Goal: Check status: Check status

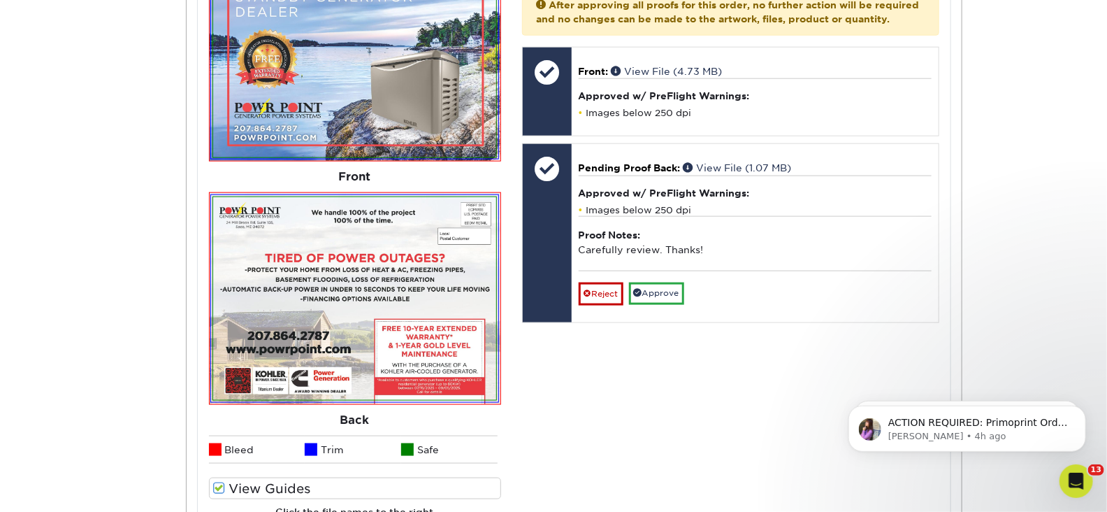
scroll to position [694, 0]
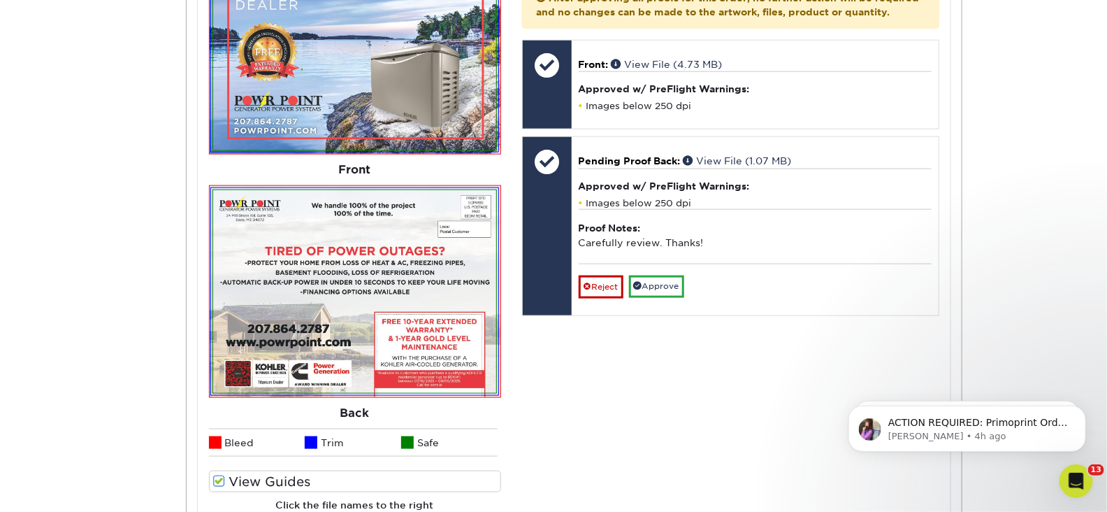
click at [410, 299] on img at bounding box center [354, 291] width 283 height 203
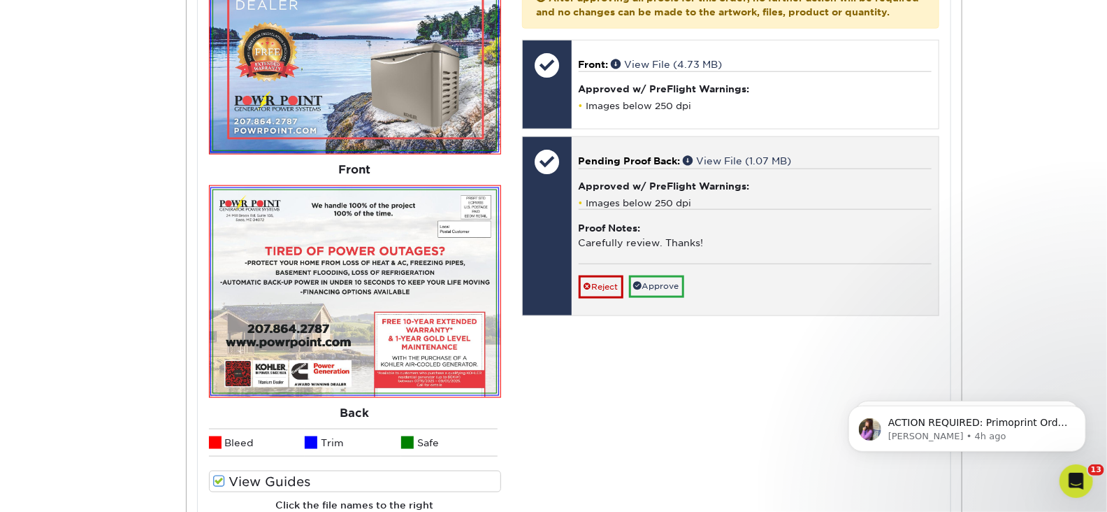
click at [695, 171] on div "Approved w/ PreFlight Warnings: Images below 250 dpi" at bounding box center [755, 188] width 353 height 41
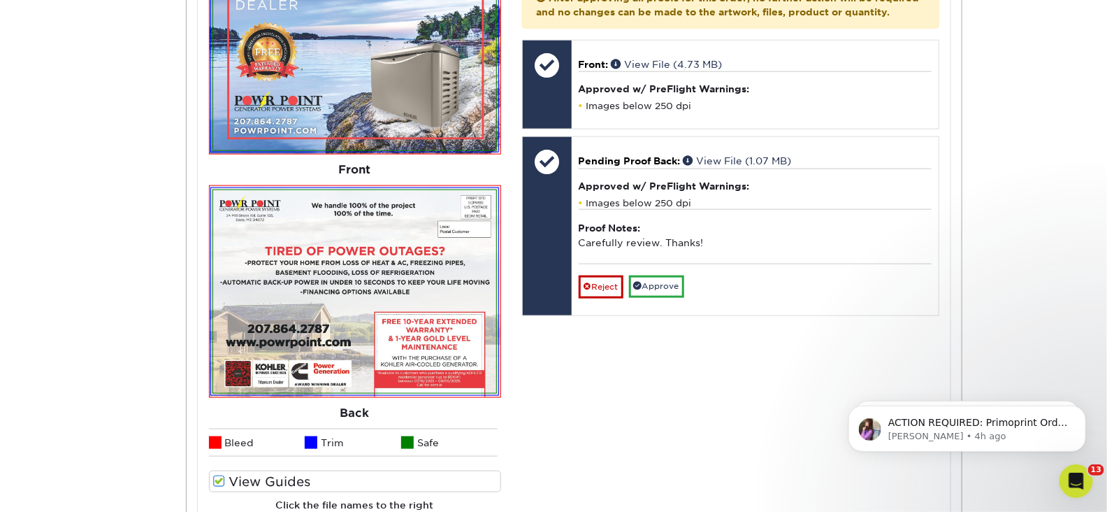
click at [257, 287] on img at bounding box center [354, 291] width 283 height 203
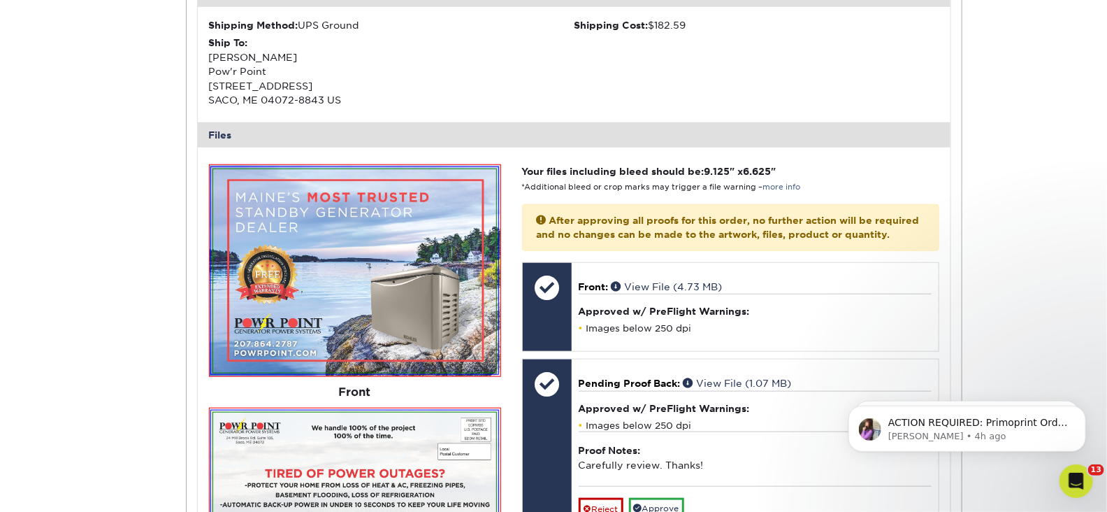
scroll to position [470, 0]
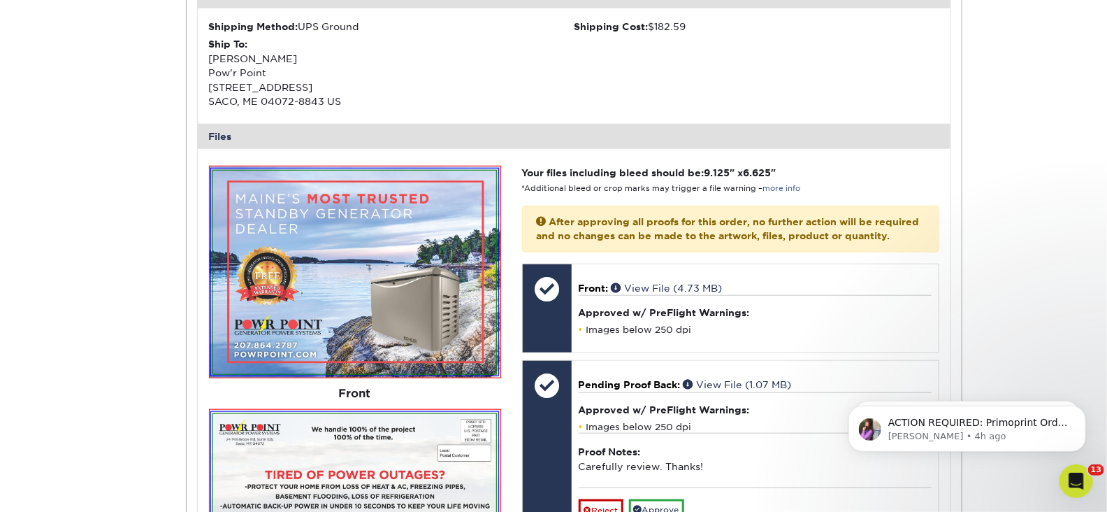
click at [289, 231] on img at bounding box center [354, 272] width 283 height 203
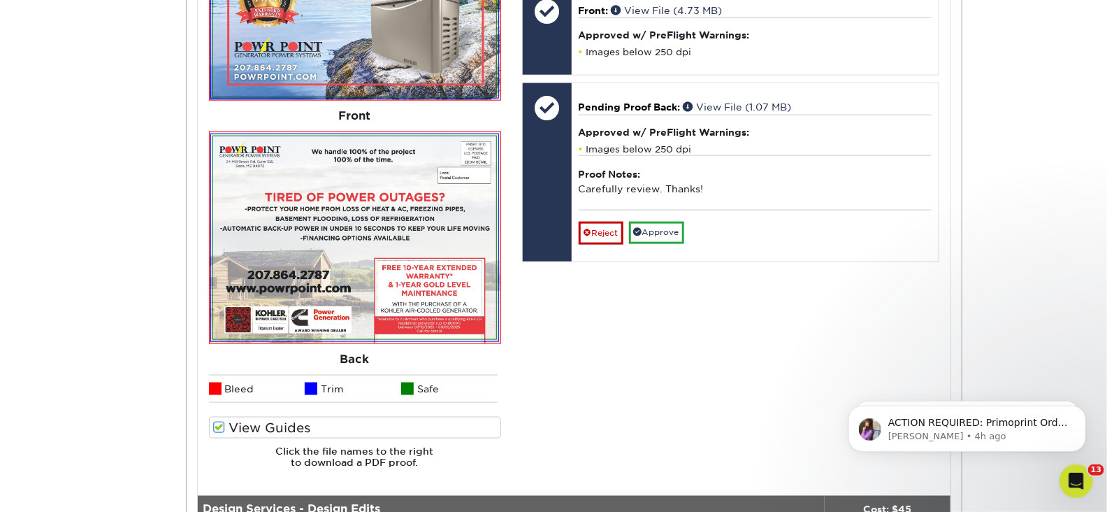
scroll to position [750, 0]
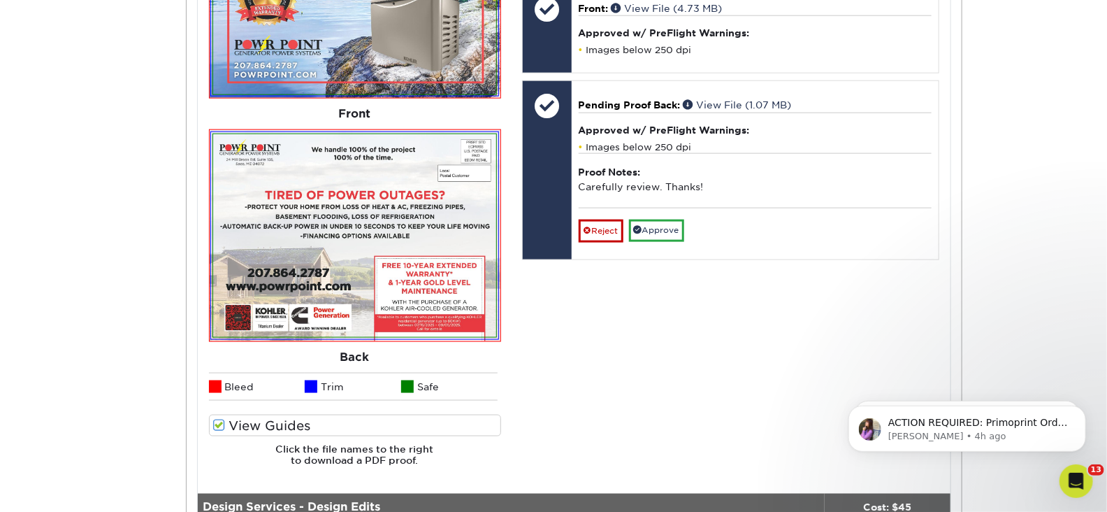
click at [380, 270] on img at bounding box center [354, 235] width 283 height 203
click at [220, 423] on span at bounding box center [219, 425] width 12 height 13
click at [0, 0] on input "View Guides" at bounding box center [0, 0] width 0 height 0
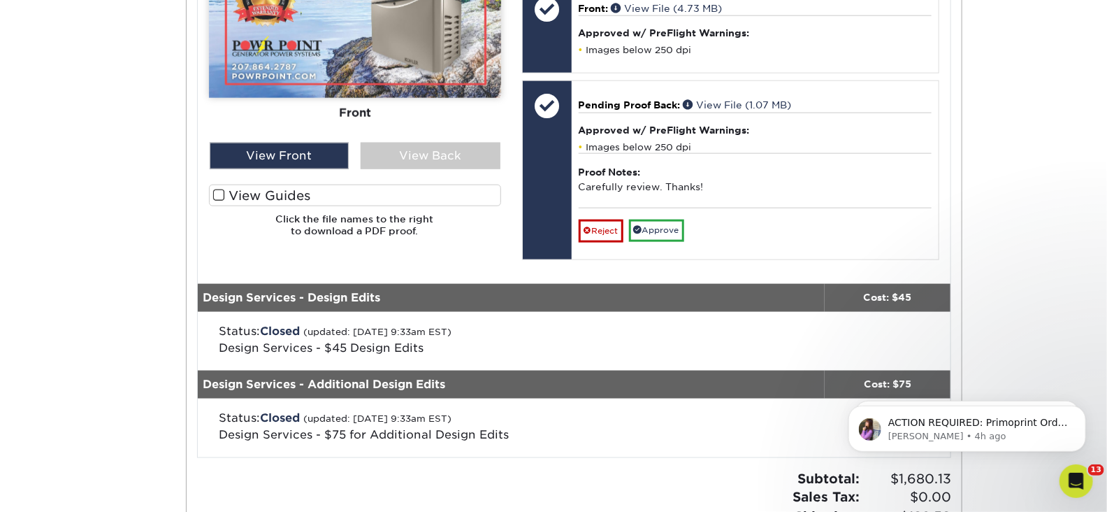
scroll to position [520, 0]
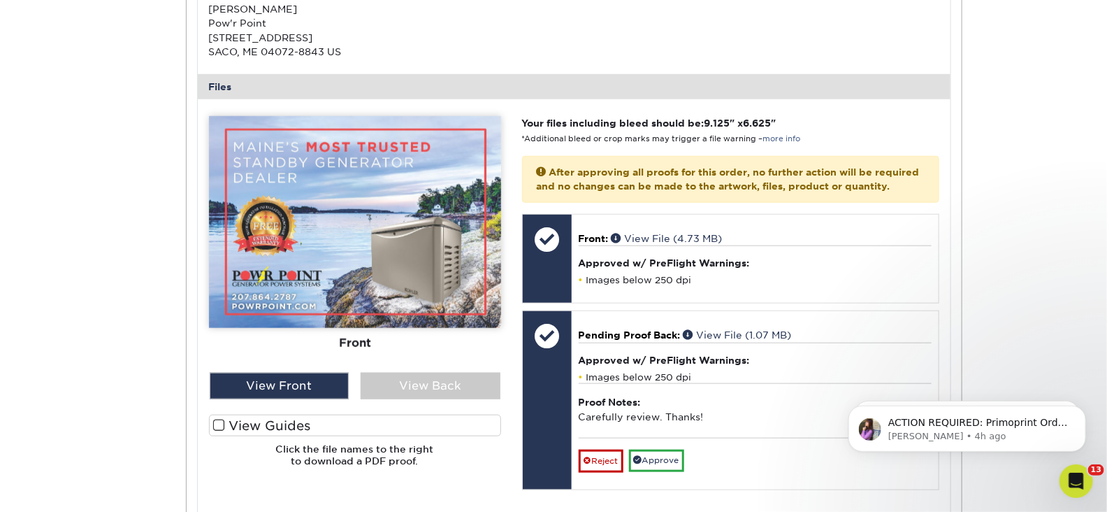
click at [220, 423] on span at bounding box center [219, 425] width 12 height 13
click at [0, 0] on input "View Guides" at bounding box center [0, 0] width 0 height 0
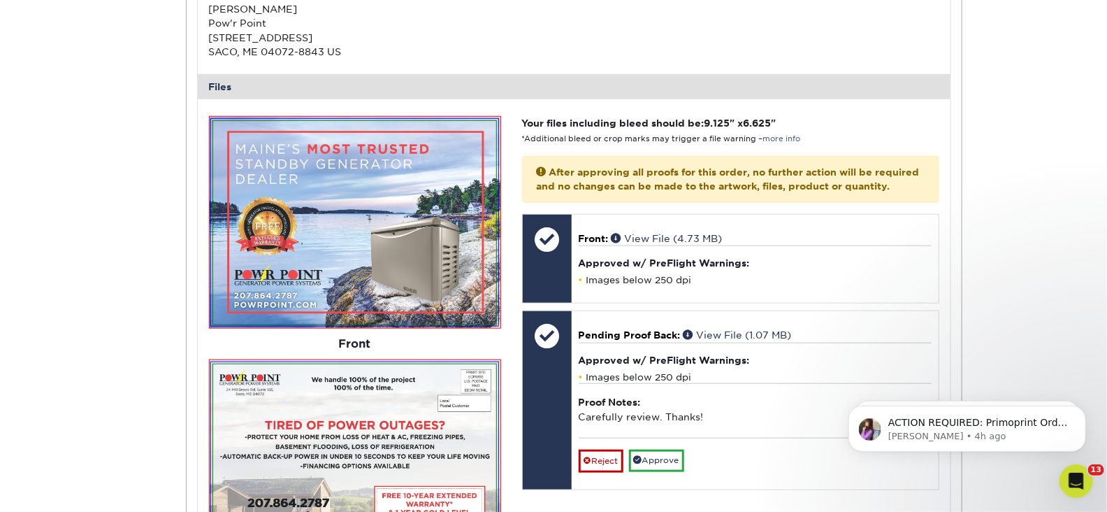
scroll to position [750, 0]
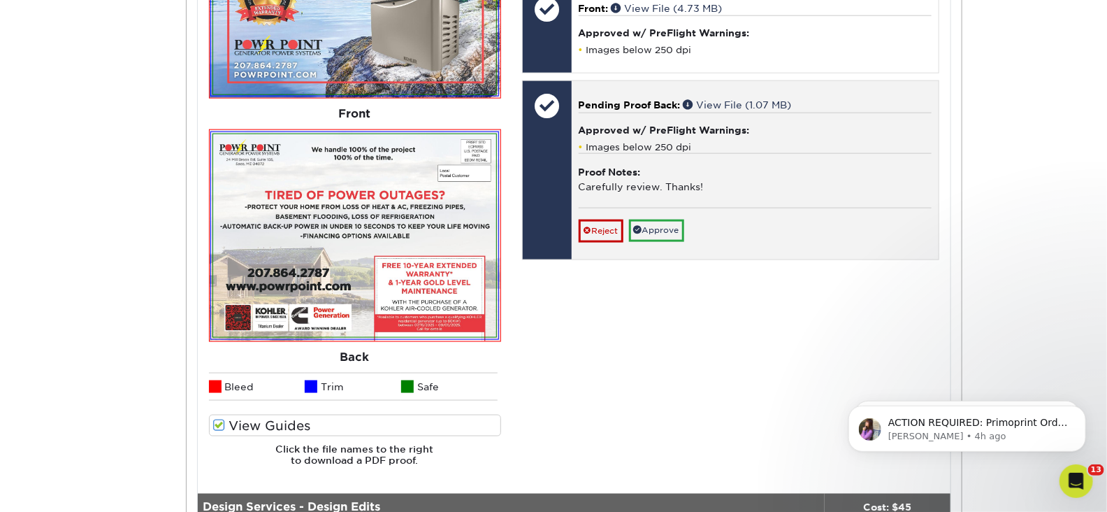
click at [643, 99] on span "Pending Proof Back:" at bounding box center [630, 104] width 102 height 11
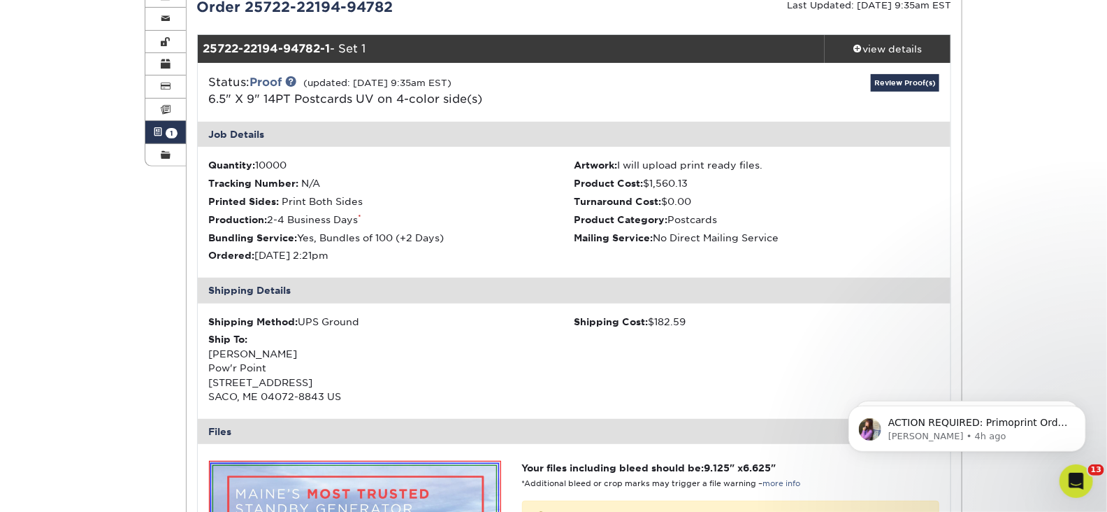
scroll to position [173, 0]
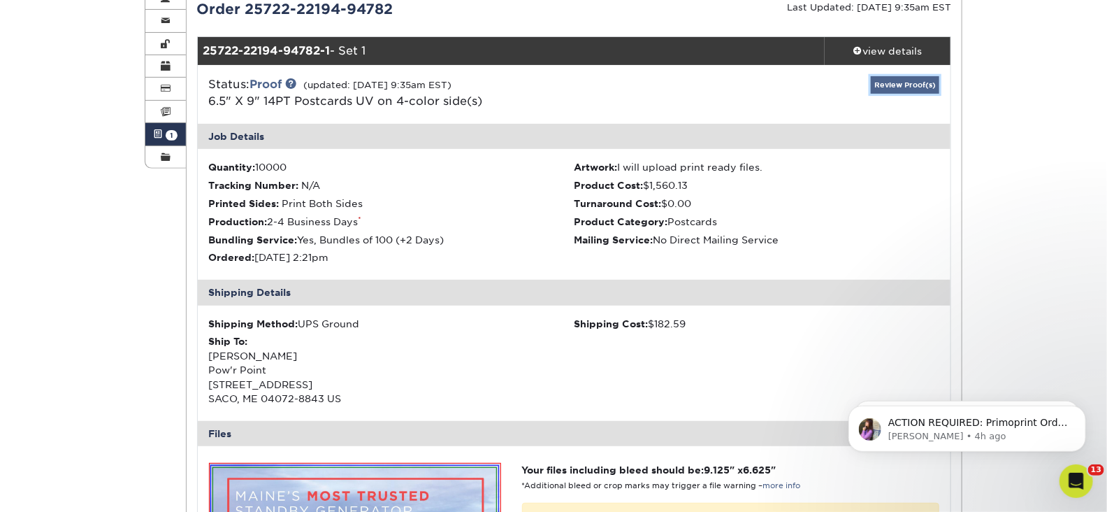
click at [894, 88] on link "Review Proof(s)" at bounding box center [905, 84] width 68 height 17
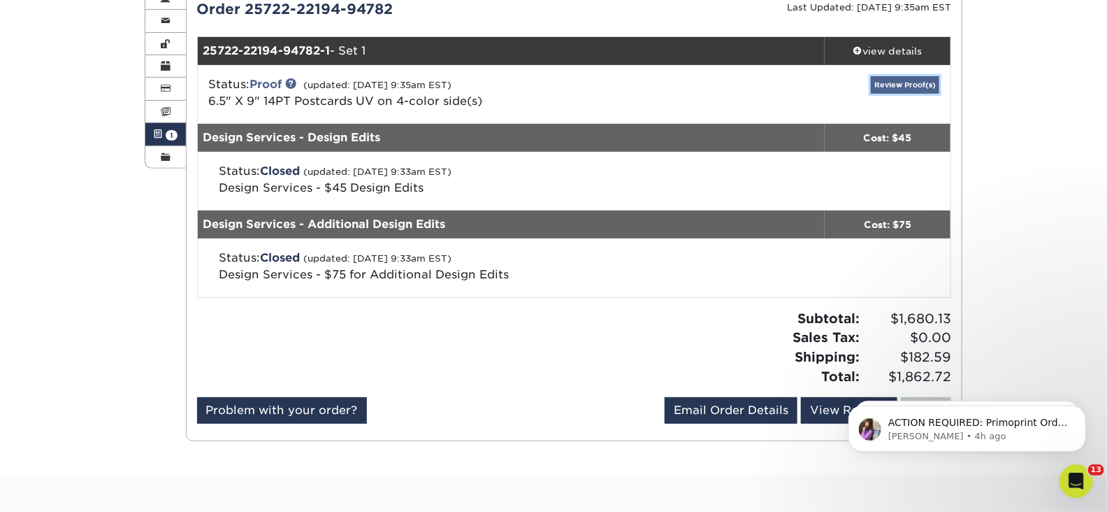
click at [896, 85] on link "Review Proof(s)" at bounding box center [905, 84] width 68 height 17
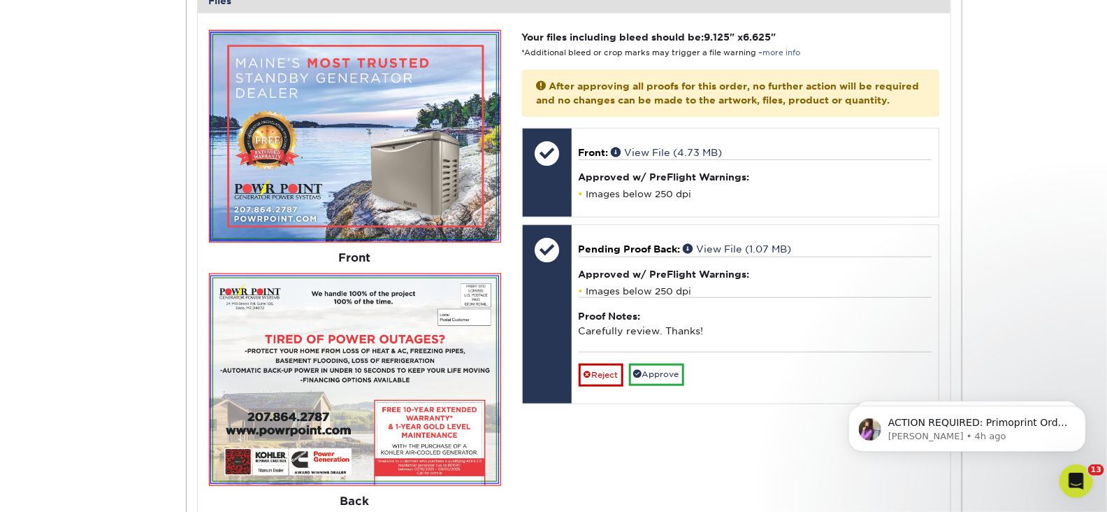
scroll to position [552, 0]
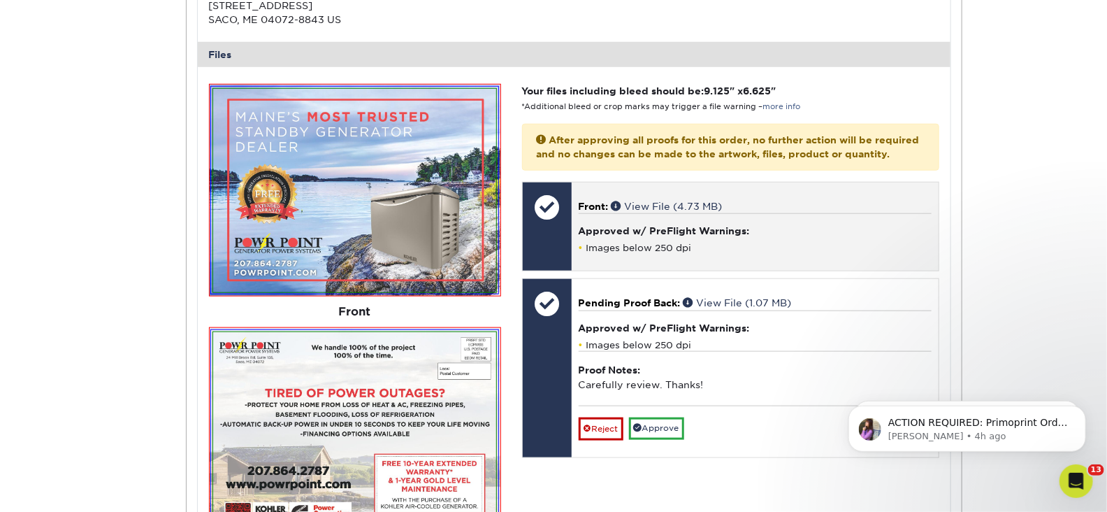
click at [549, 208] on div at bounding box center [547, 206] width 49 height 49
click at [589, 202] on span "Front:" at bounding box center [594, 206] width 30 height 11
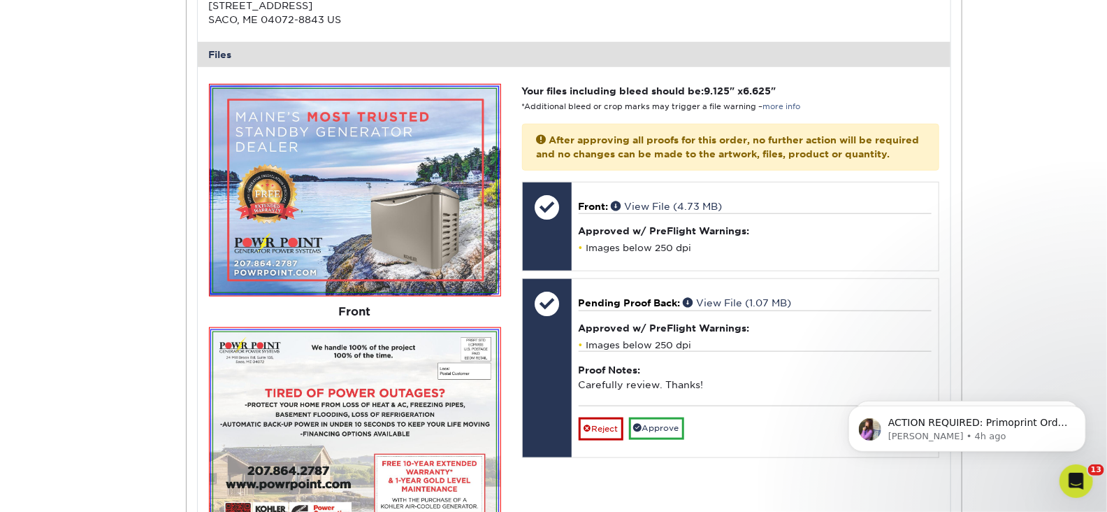
click at [412, 266] on img at bounding box center [354, 190] width 283 height 203
click at [379, 382] on img at bounding box center [354, 433] width 283 height 203
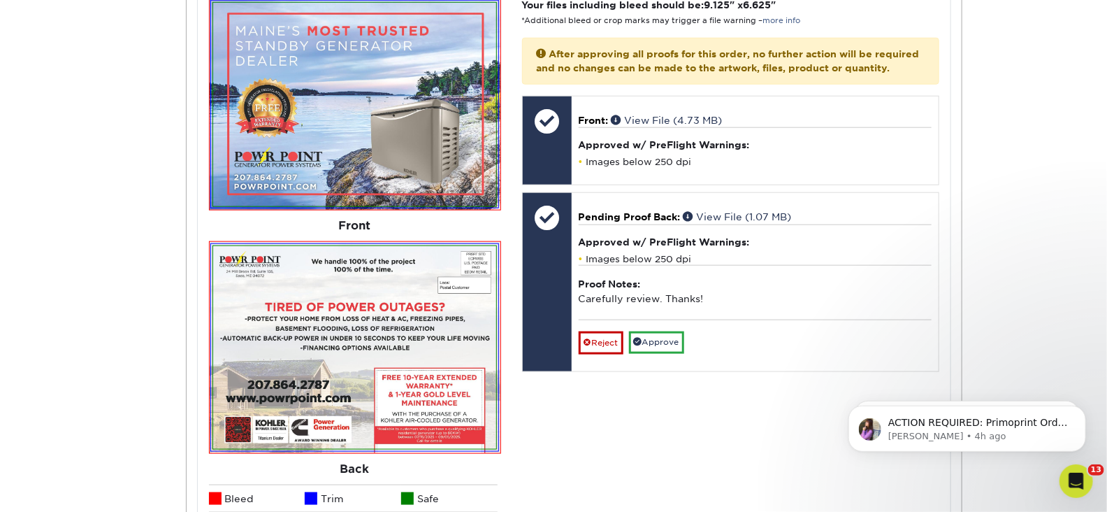
scroll to position [640, 0]
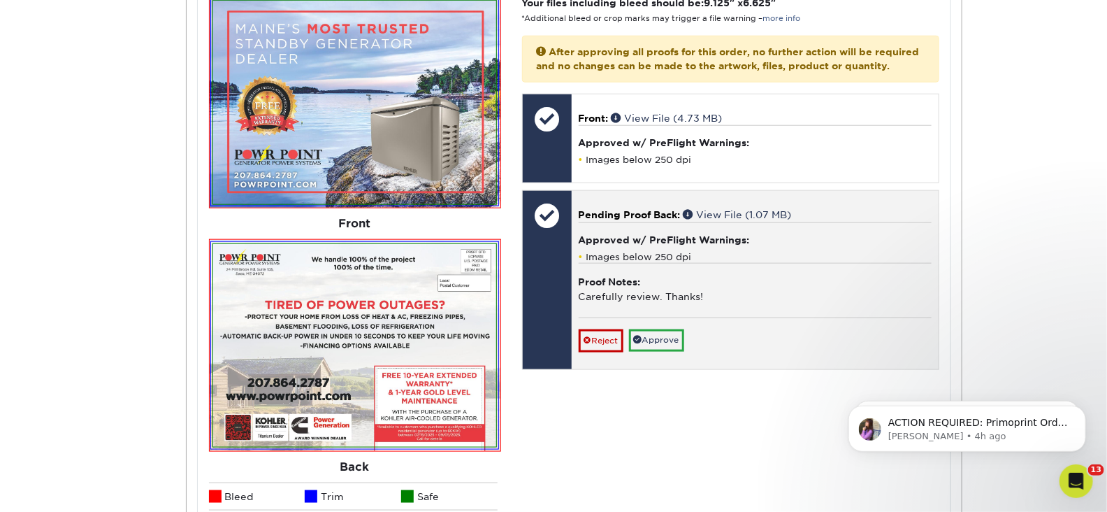
click at [644, 281] on div "Proof Notes: Carefully review. Thanks!" at bounding box center [755, 290] width 353 height 55
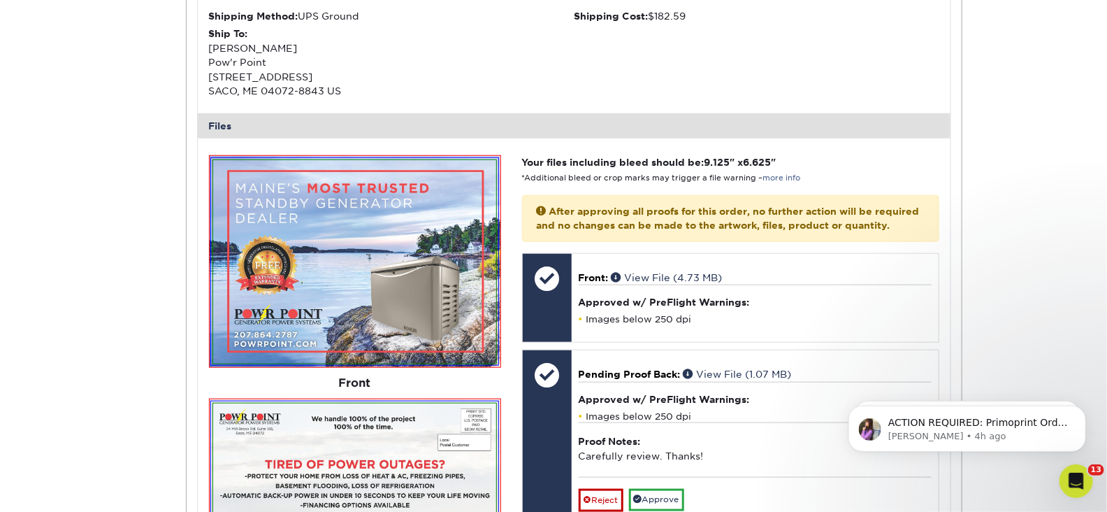
scroll to position [489, 0]
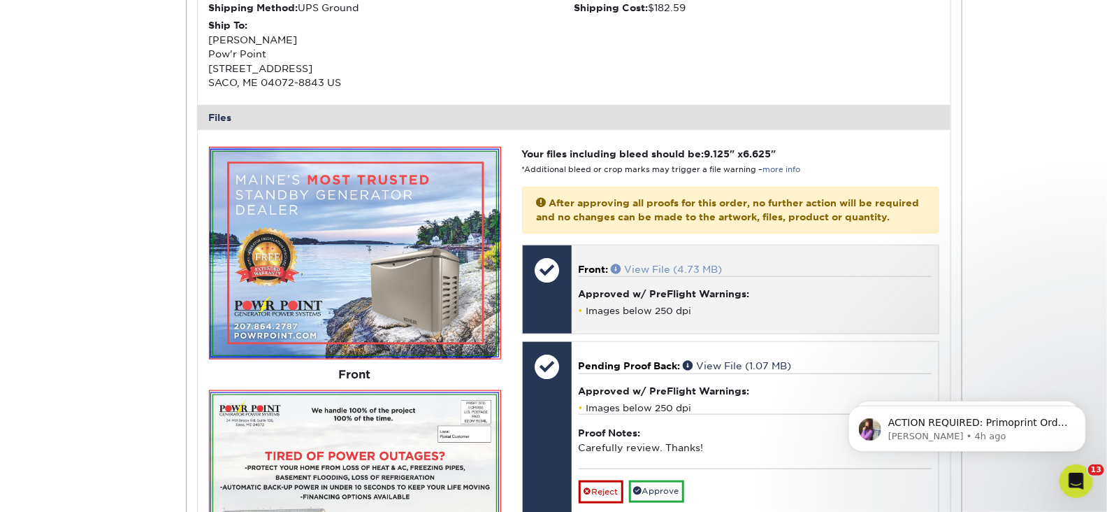
click at [653, 266] on link "View File (4.73 MB)" at bounding box center [667, 269] width 111 height 11
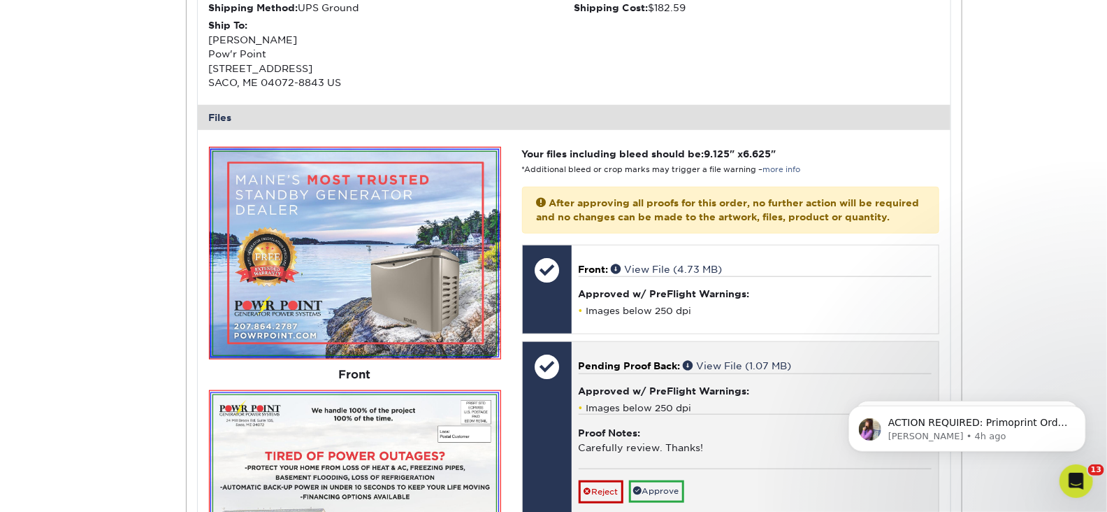
click at [651, 361] on span "Pending Proof Back:" at bounding box center [630, 365] width 102 height 11
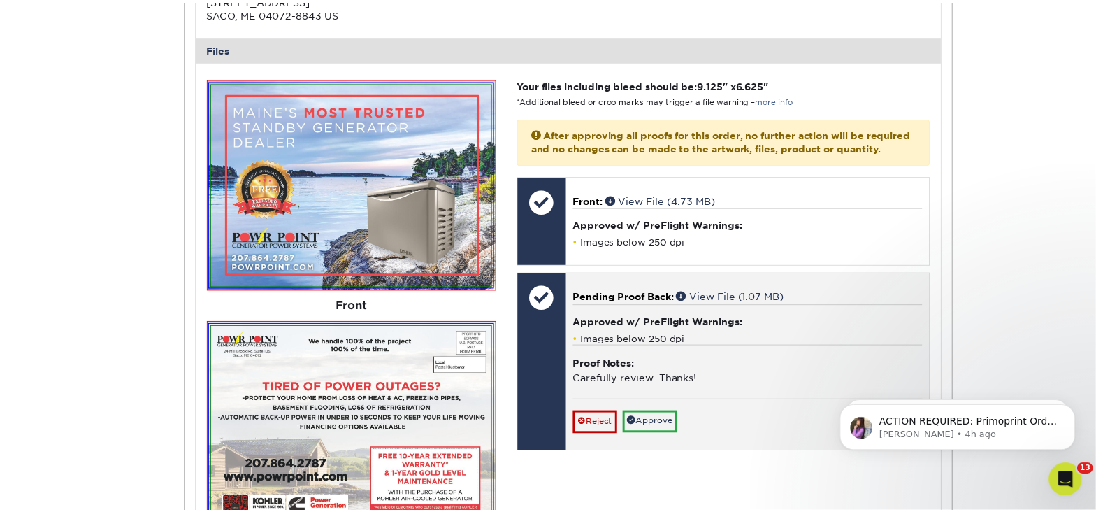
scroll to position [561, 0]
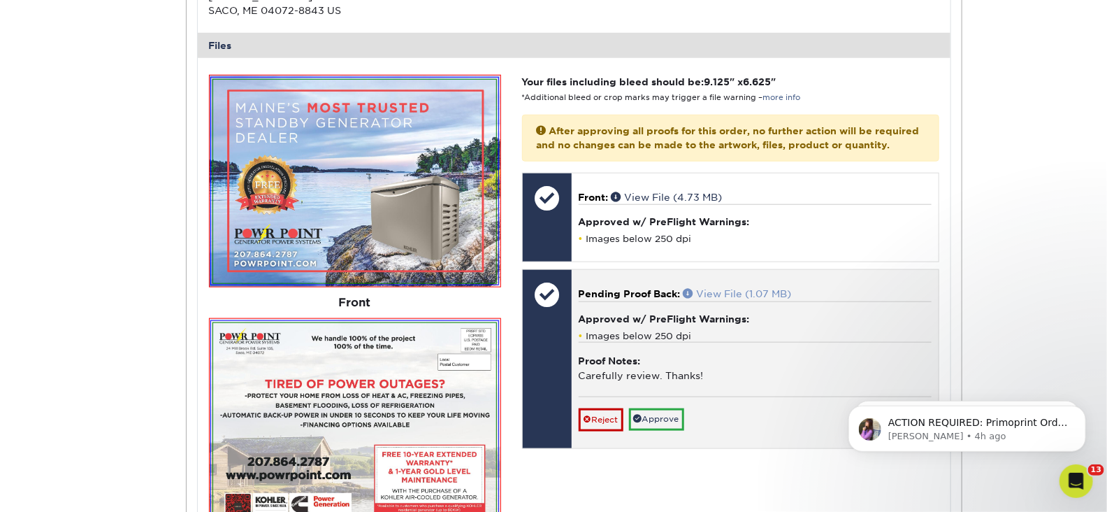
click at [728, 288] on link "View File (1.07 MB)" at bounding box center [738, 293] width 108 height 11
